Goal: Navigation & Orientation: Find specific page/section

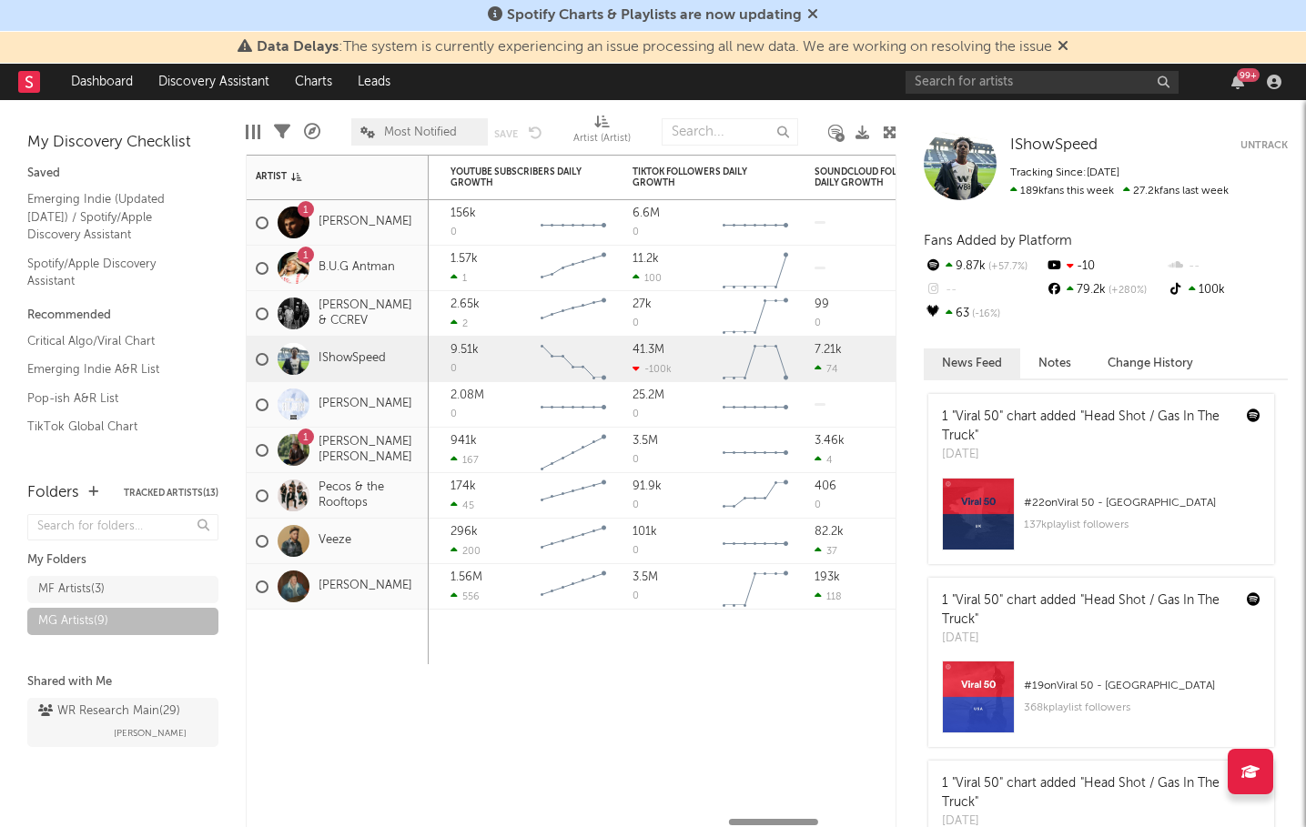
scroll to position [80, 0]
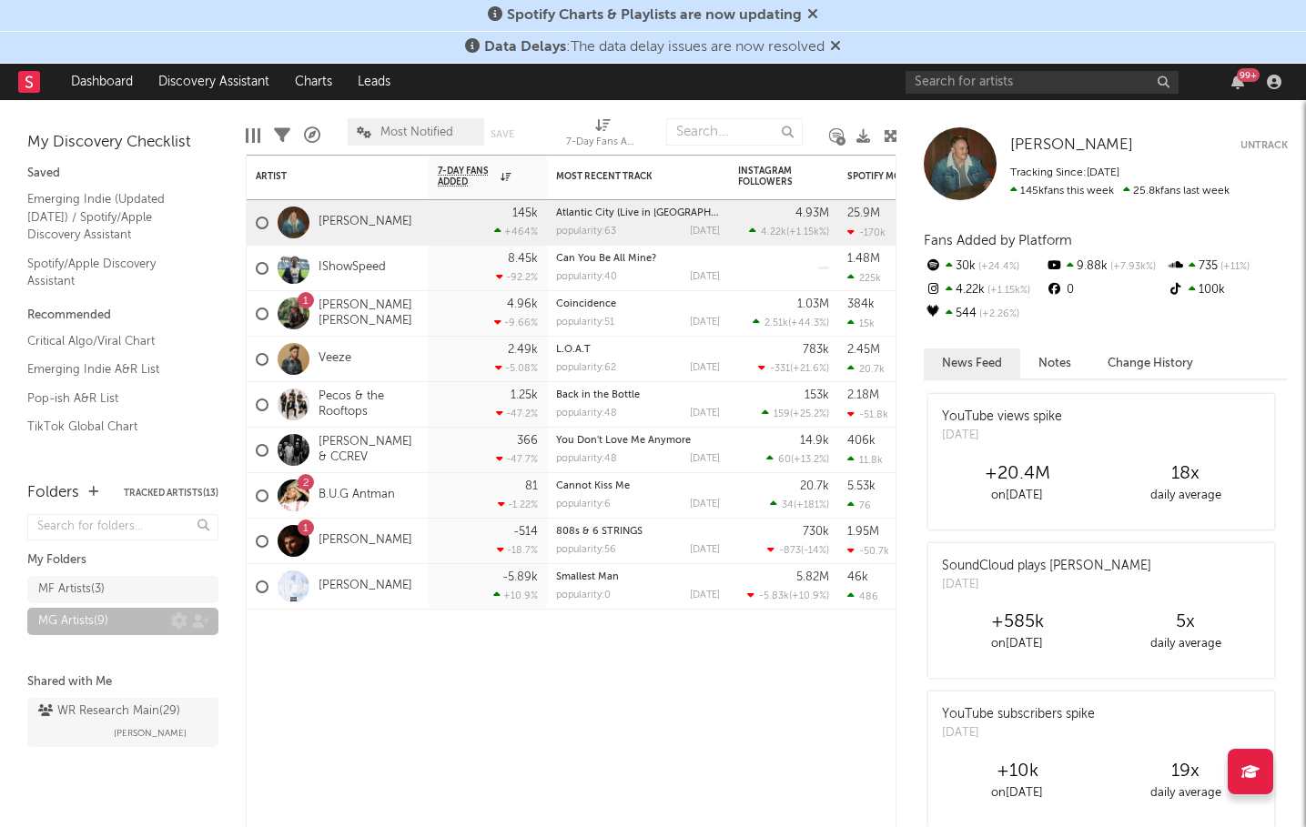
click at [104, 624] on div "MG Artists ( 9 )" at bounding box center [73, 622] width 70 height 22
click at [115, 598] on div "MF Artists ( 3 )" at bounding box center [104, 590] width 133 height 22
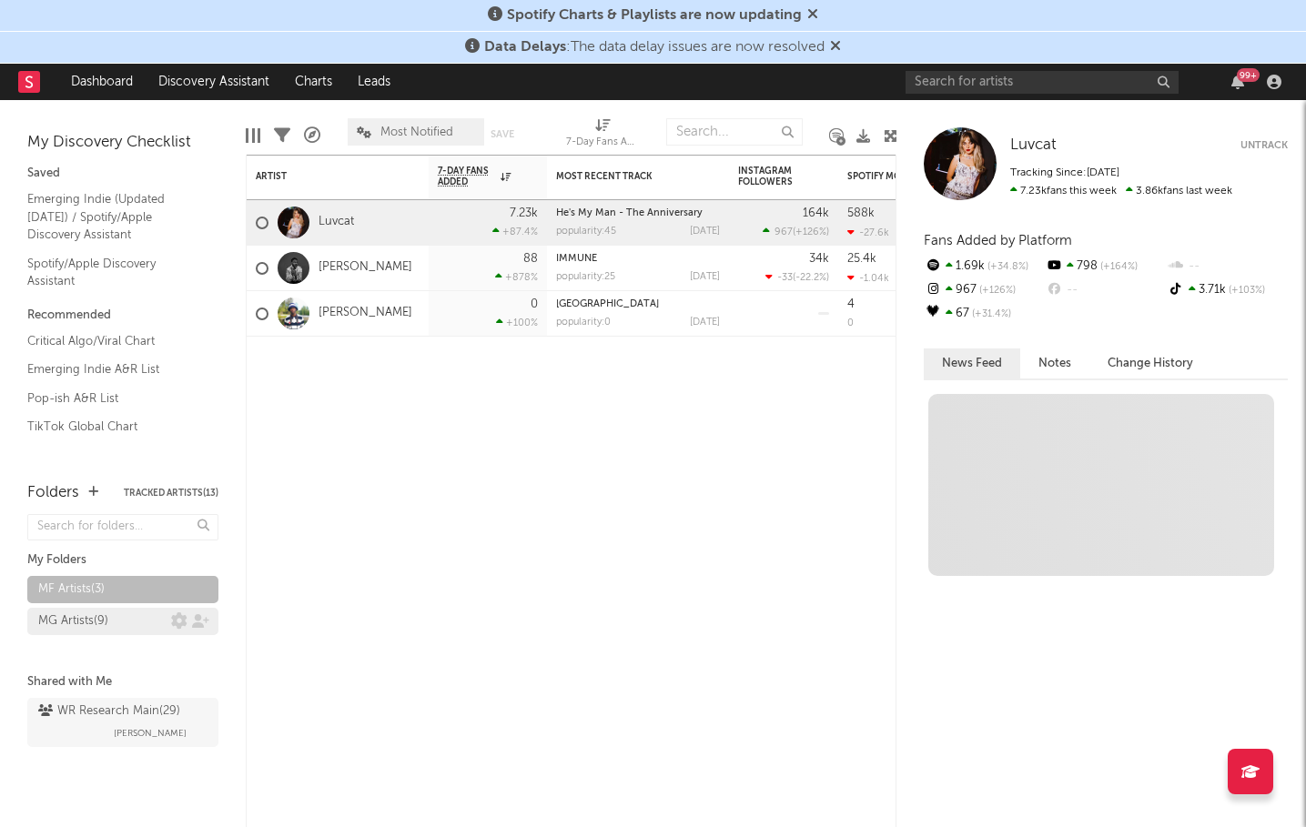
click at [97, 615] on div "MG Artists ( 9 )" at bounding box center [73, 622] width 70 height 22
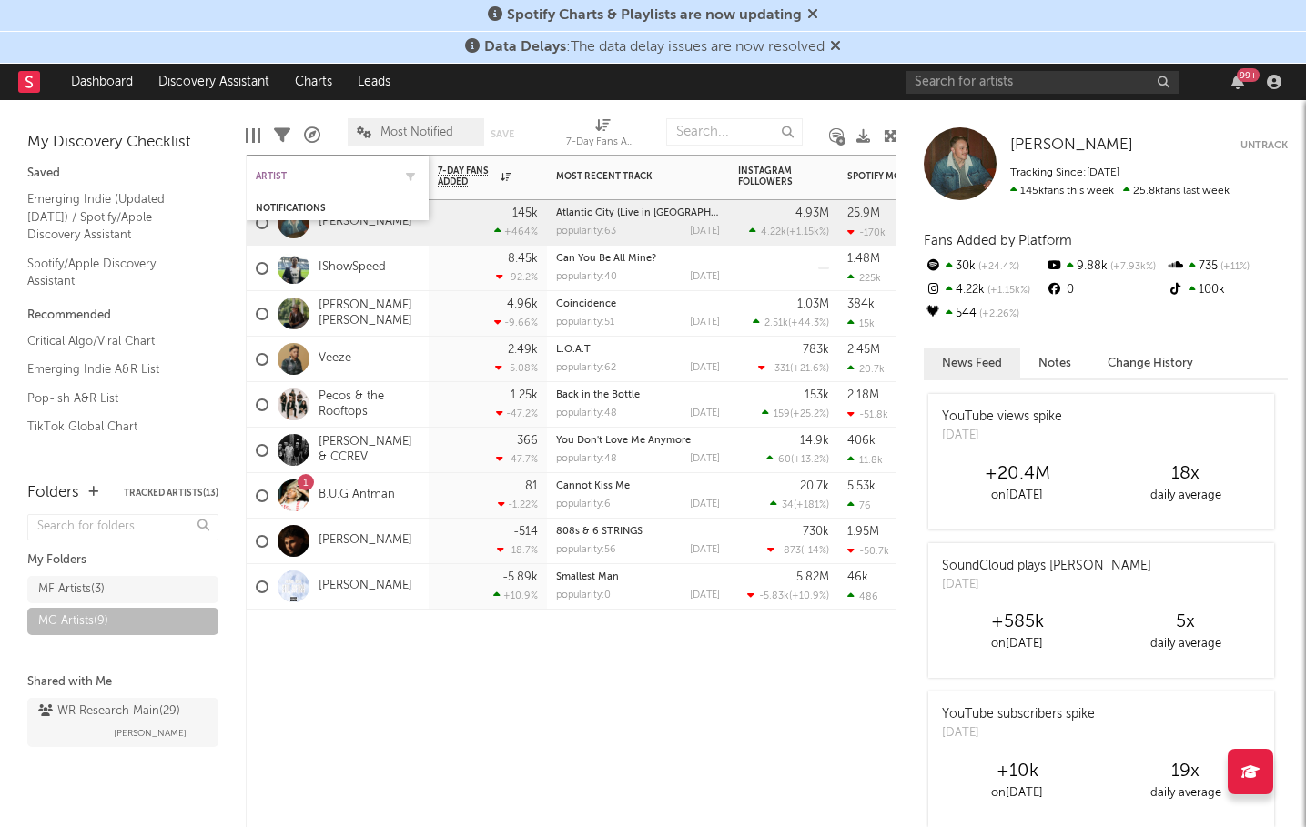
click at [283, 173] on div "Artist" at bounding box center [324, 176] width 137 height 11
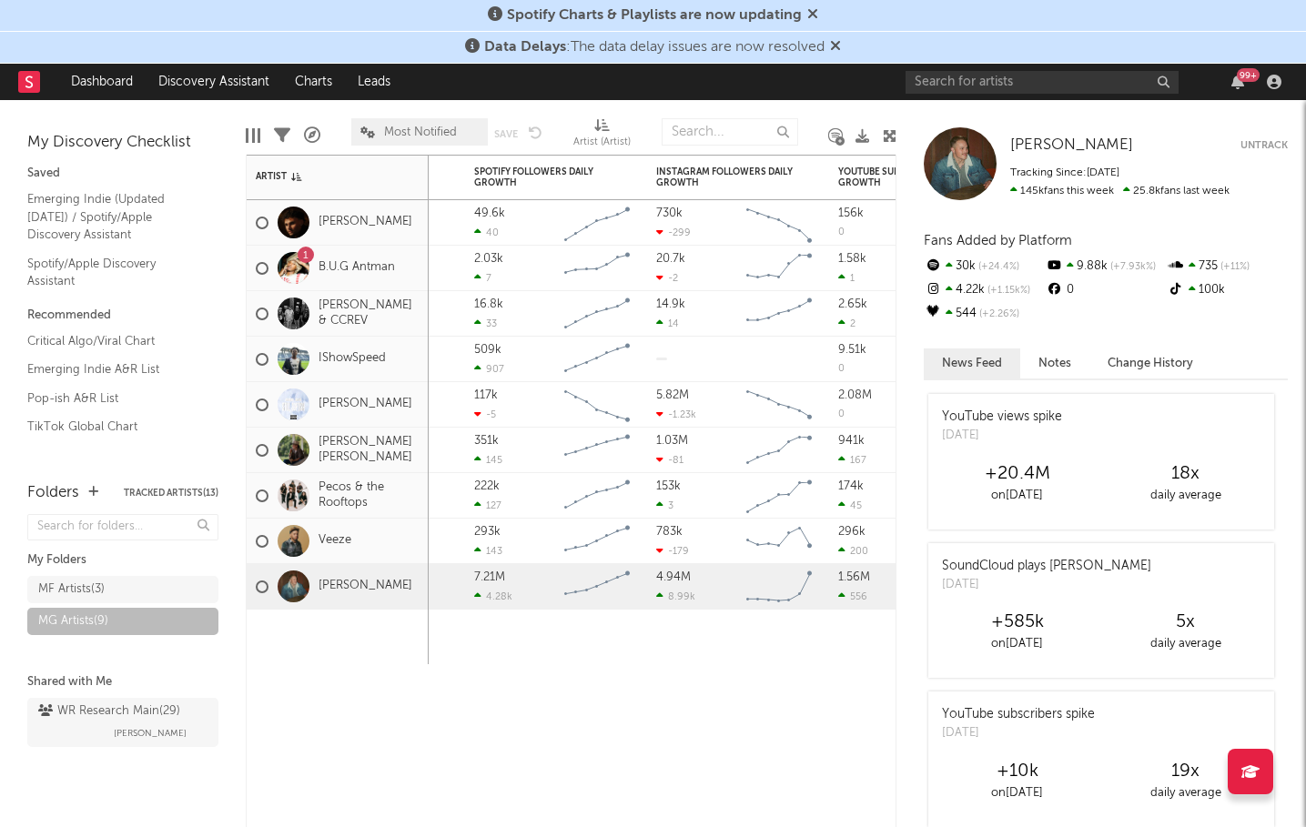
click at [1302, 279] on div "Zach Bryan Zach Bryan Untrack Tracking Since: August 26, 2025 145k fans this we…" at bounding box center [1102, 463] width 410 height 727
